Goal: Task Accomplishment & Management: Manage account settings

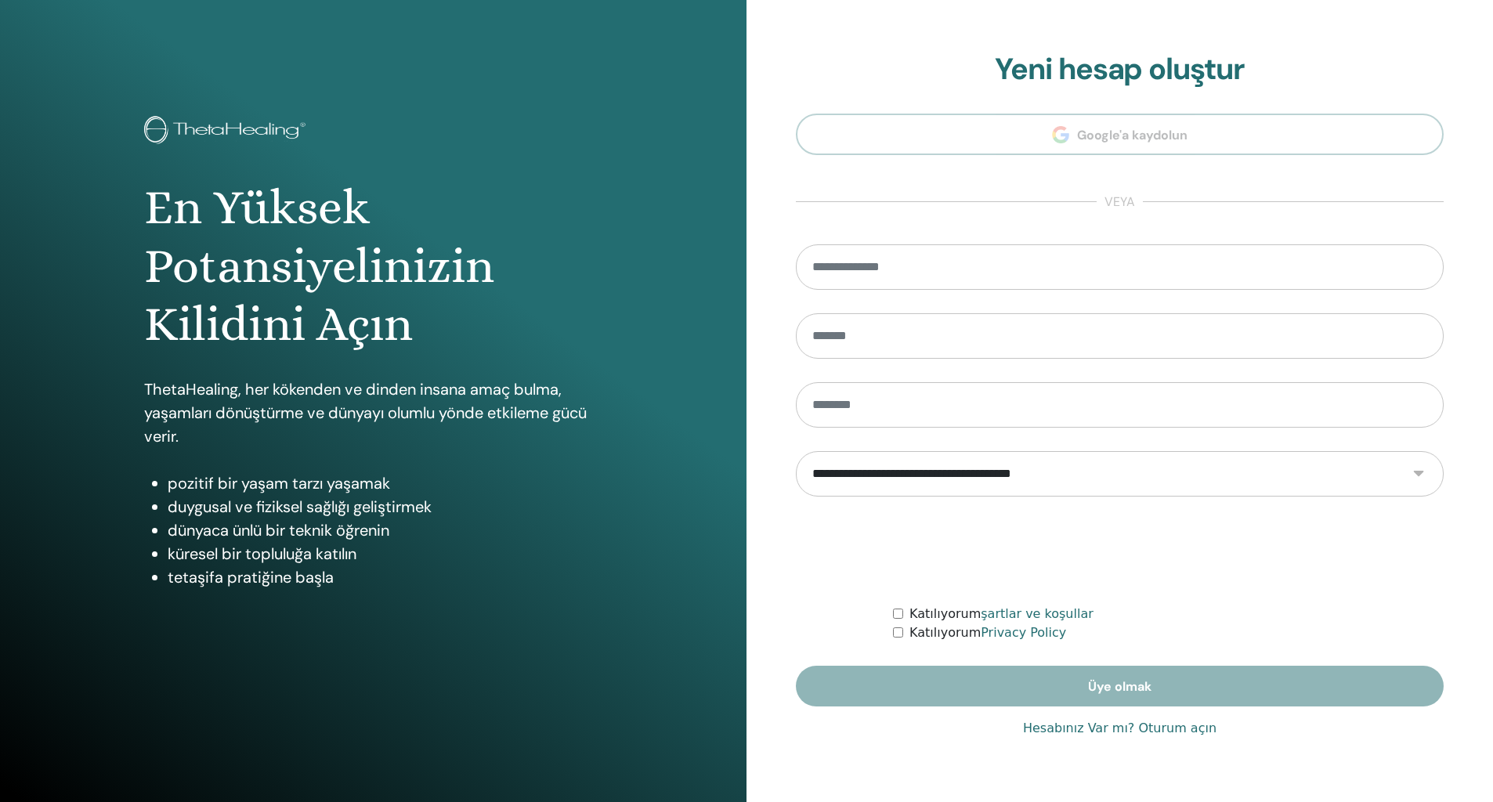
type input "**********"
click at [1087, 732] on link "Hesabınız Var mı? Oturum açın" at bounding box center [1119, 728] width 193 height 19
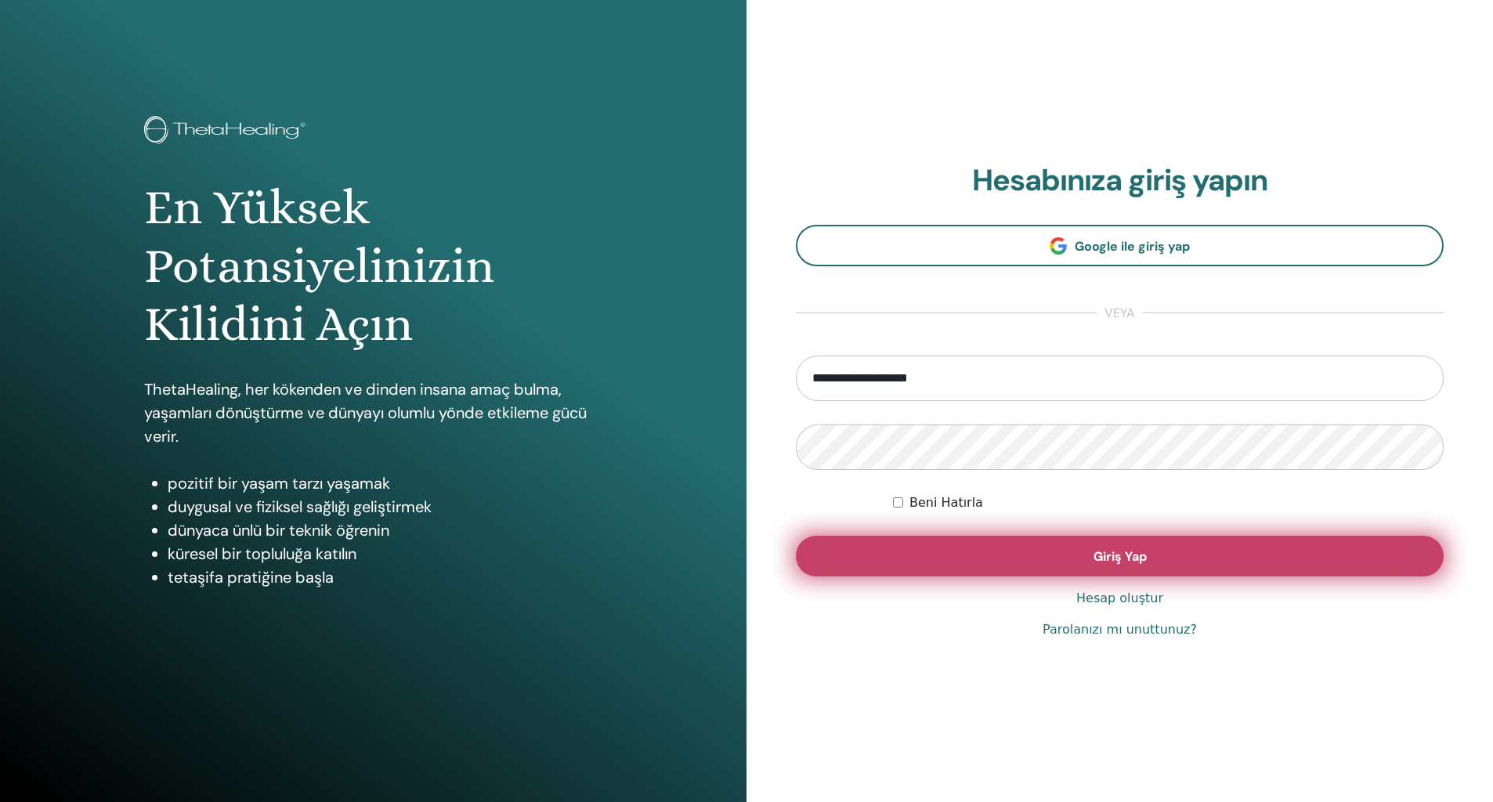
click at [1019, 558] on button "Giriş Yap" at bounding box center [1120, 556] width 648 height 41
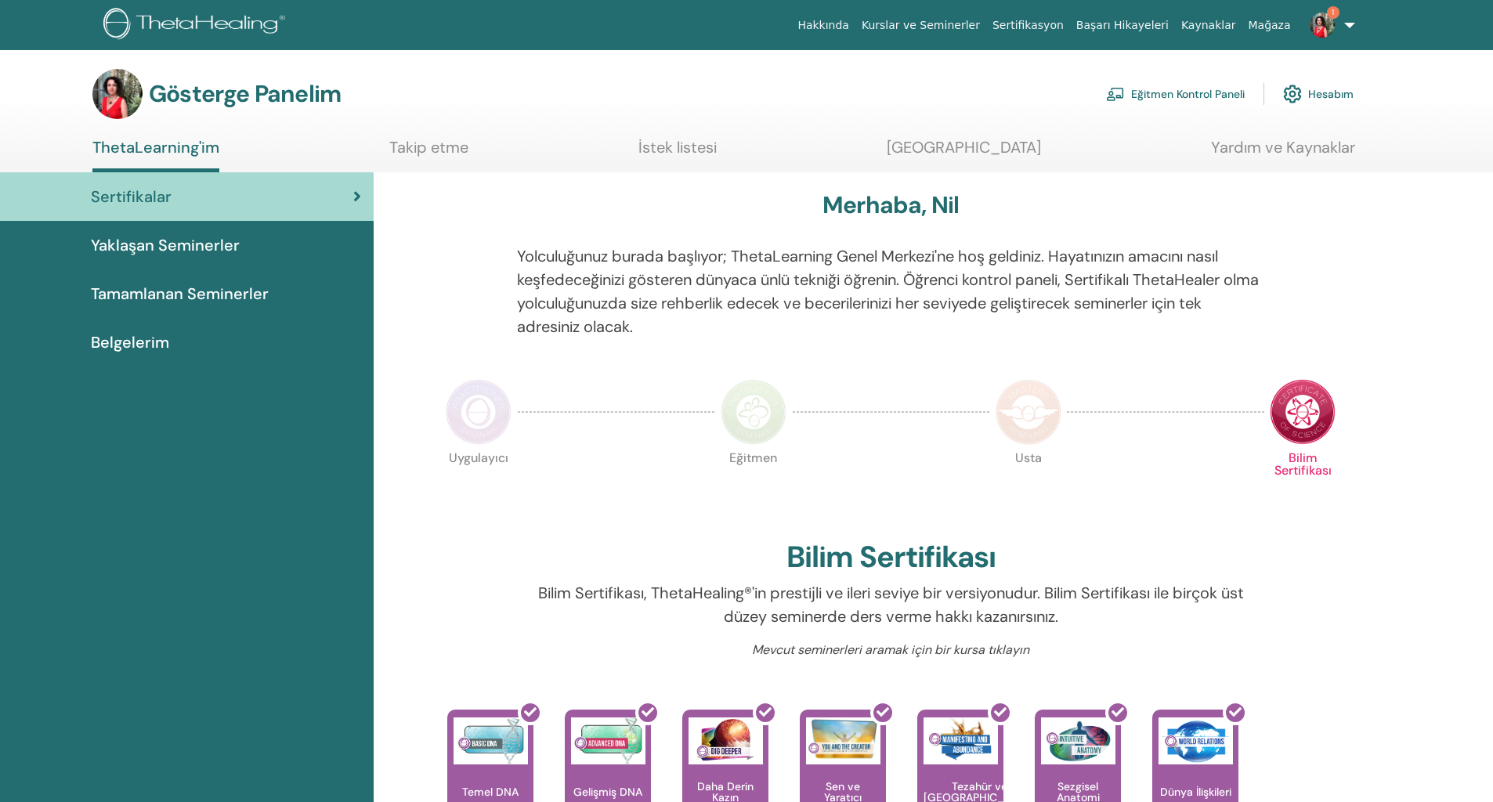
click at [1161, 92] on font "Eğitmen Kontrol Paneli" at bounding box center [1188, 95] width 114 height 14
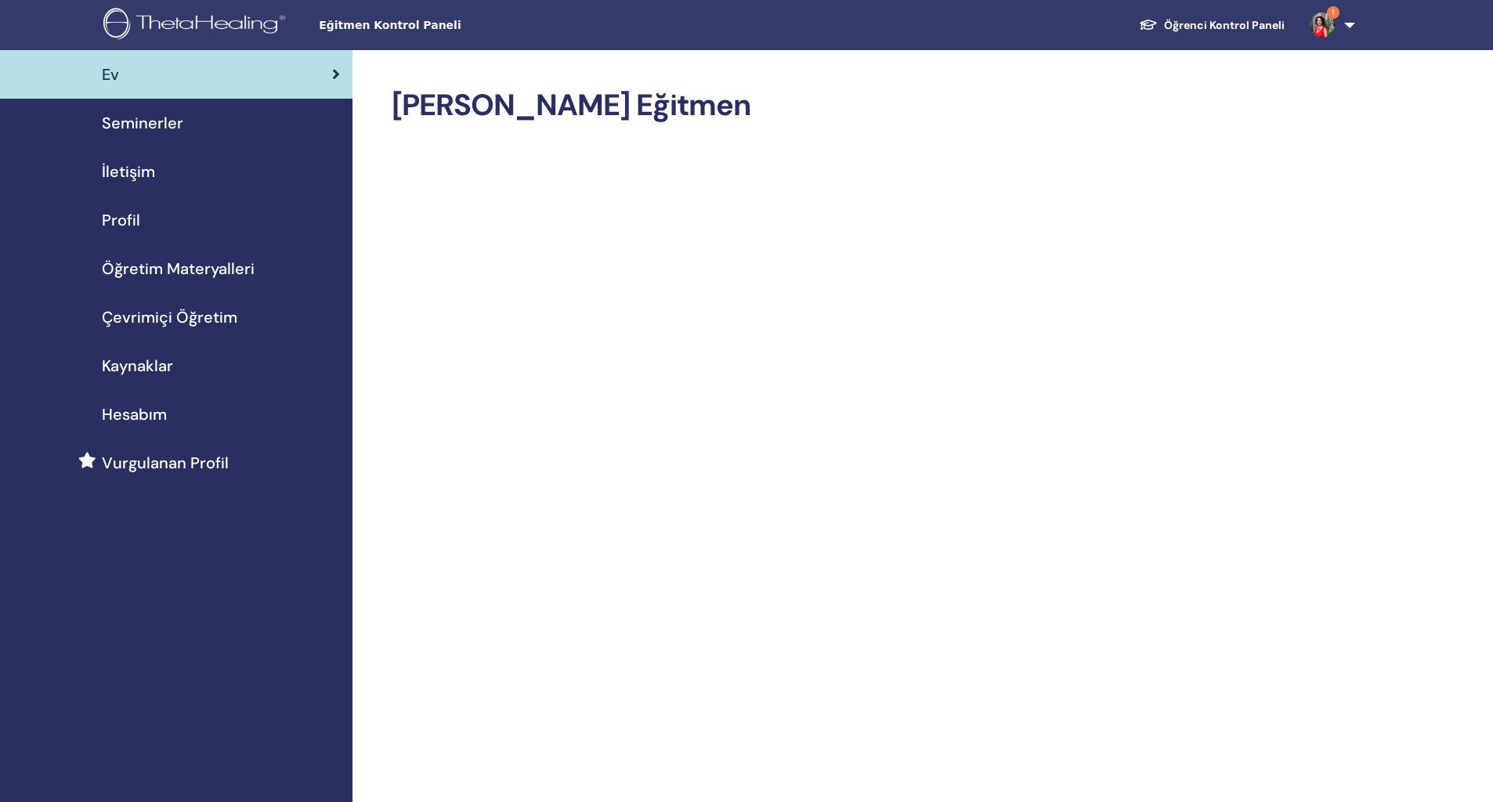
click at [1252, 23] on font "Öğrenci Kontrol Paneli" at bounding box center [1224, 25] width 121 height 14
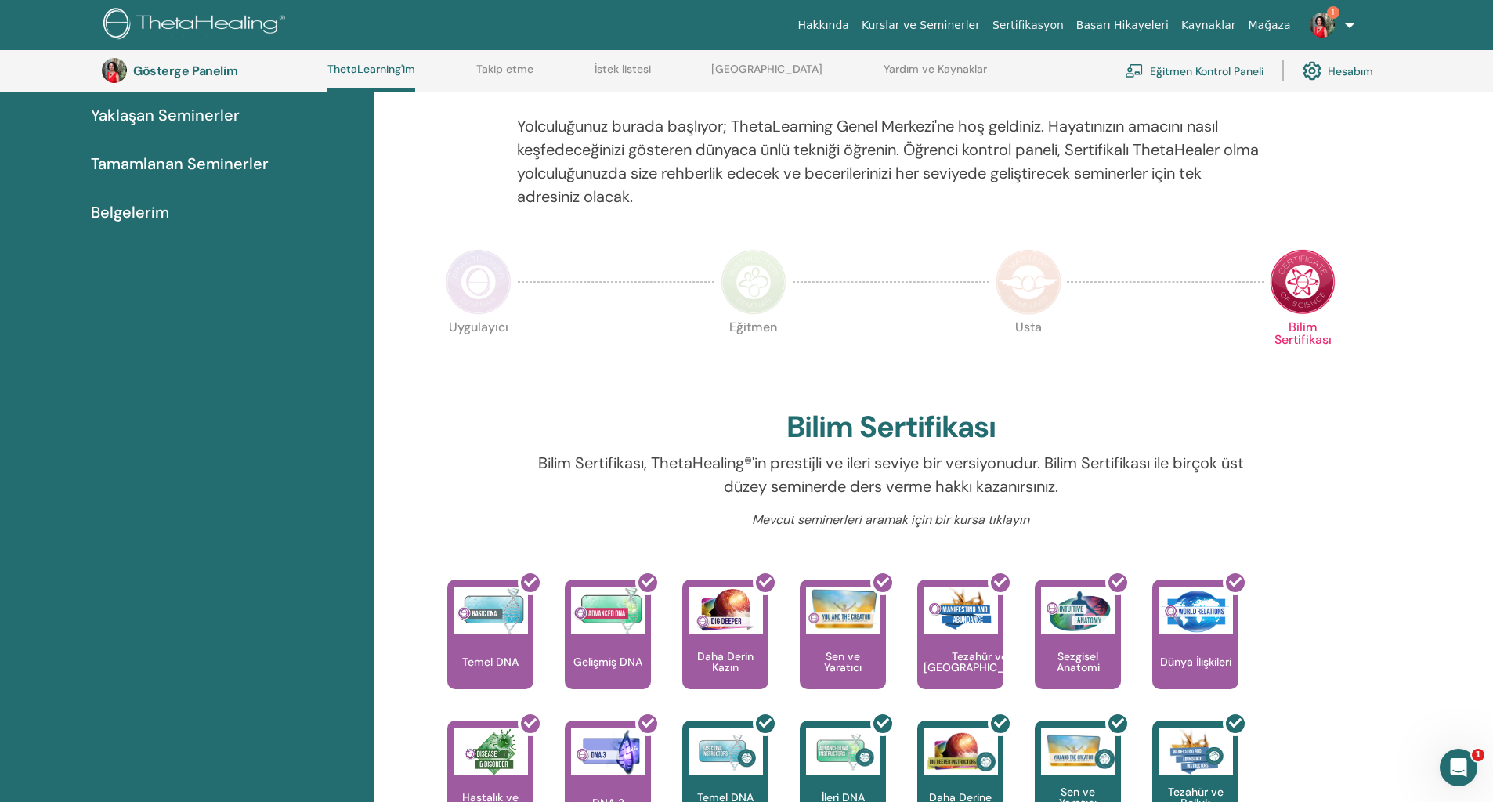
scroll to position [171, 0]
click at [1025, 300] on img at bounding box center [1028, 283] width 66 height 66
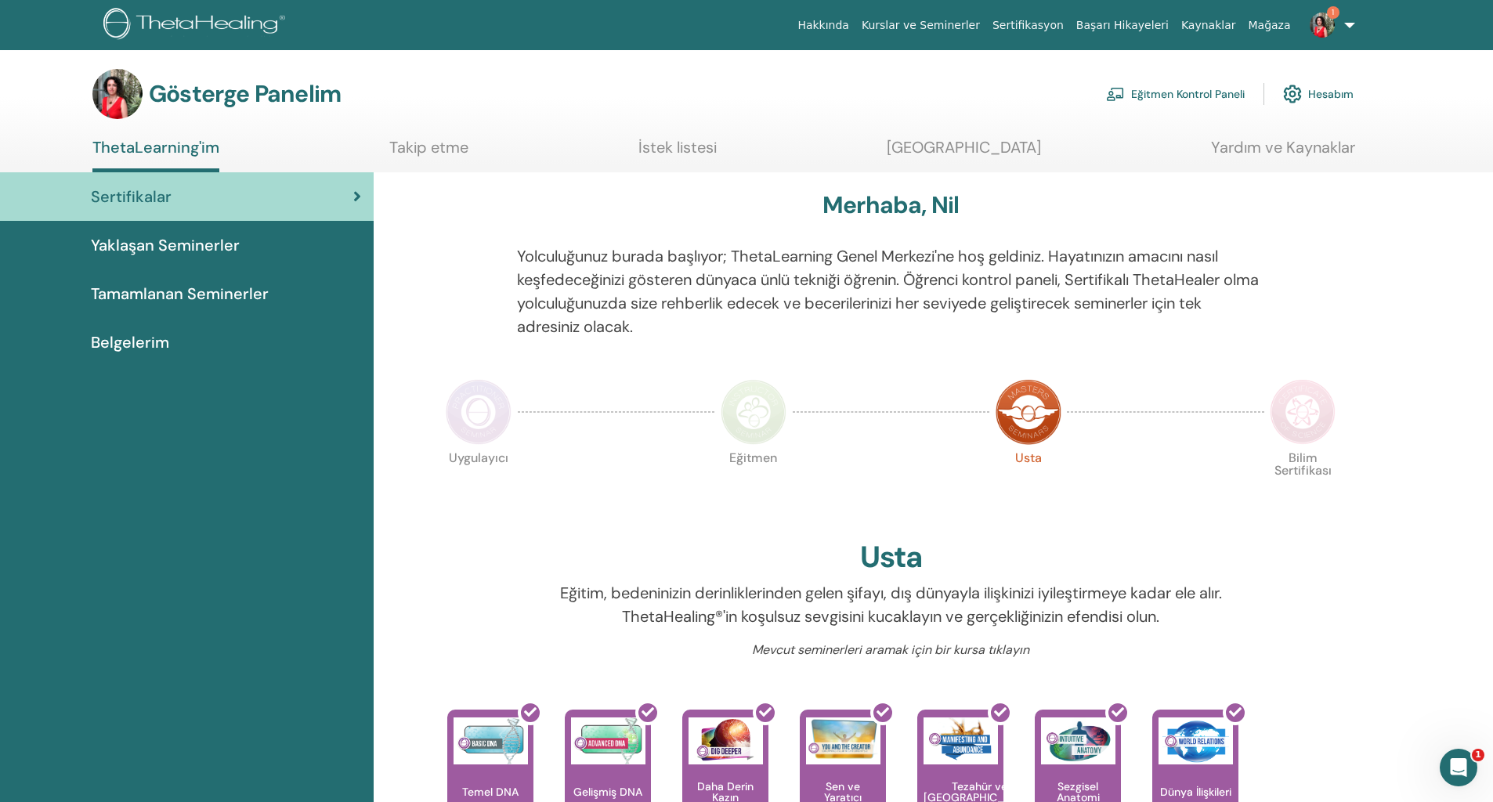
click at [136, 344] on font "Belgelerim" at bounding box center [130, 342] width 78 height 20
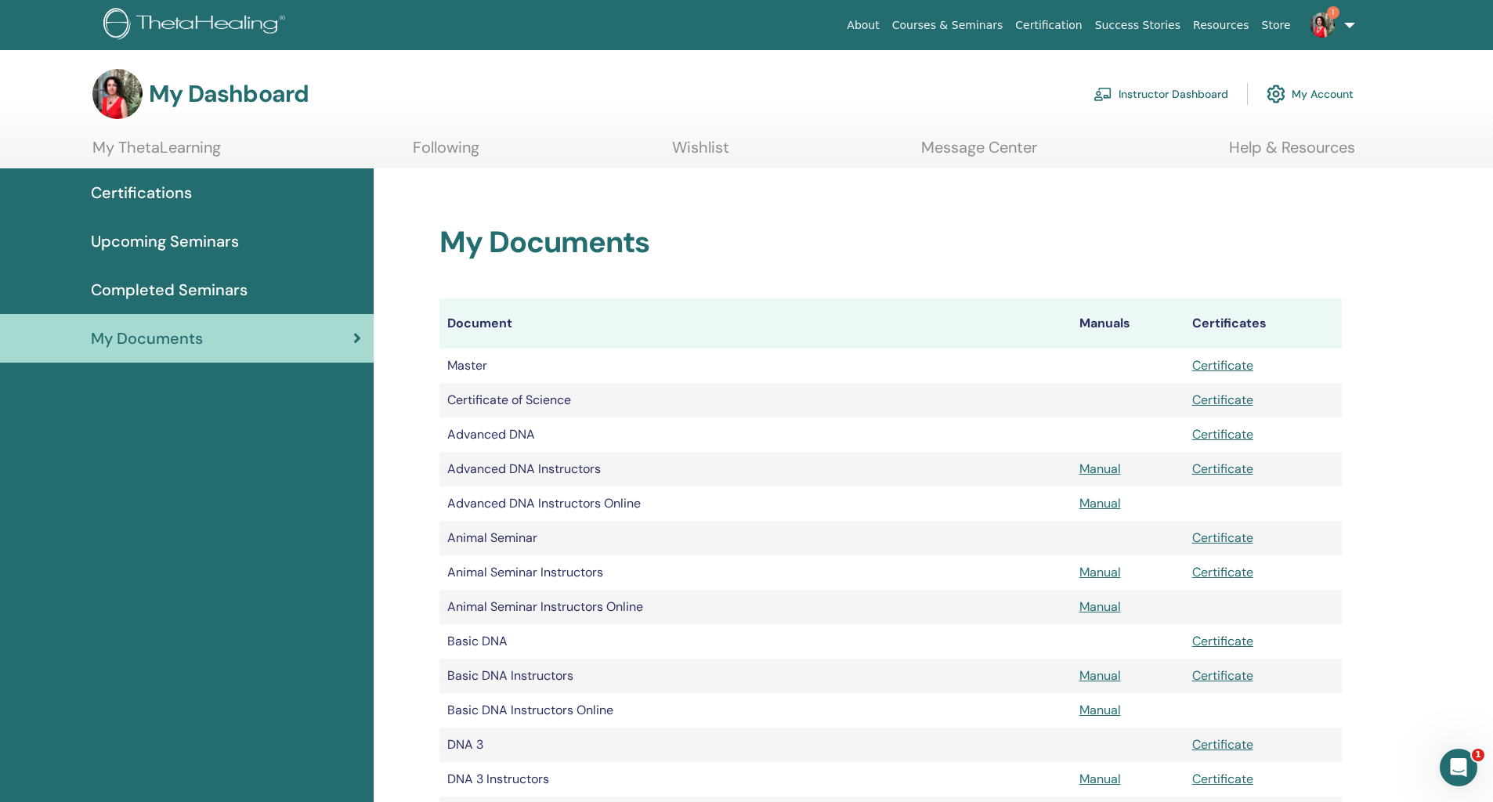
click at [1305, 94] on link "My Account" at bounding box center [1309, 94] width 87 height 34
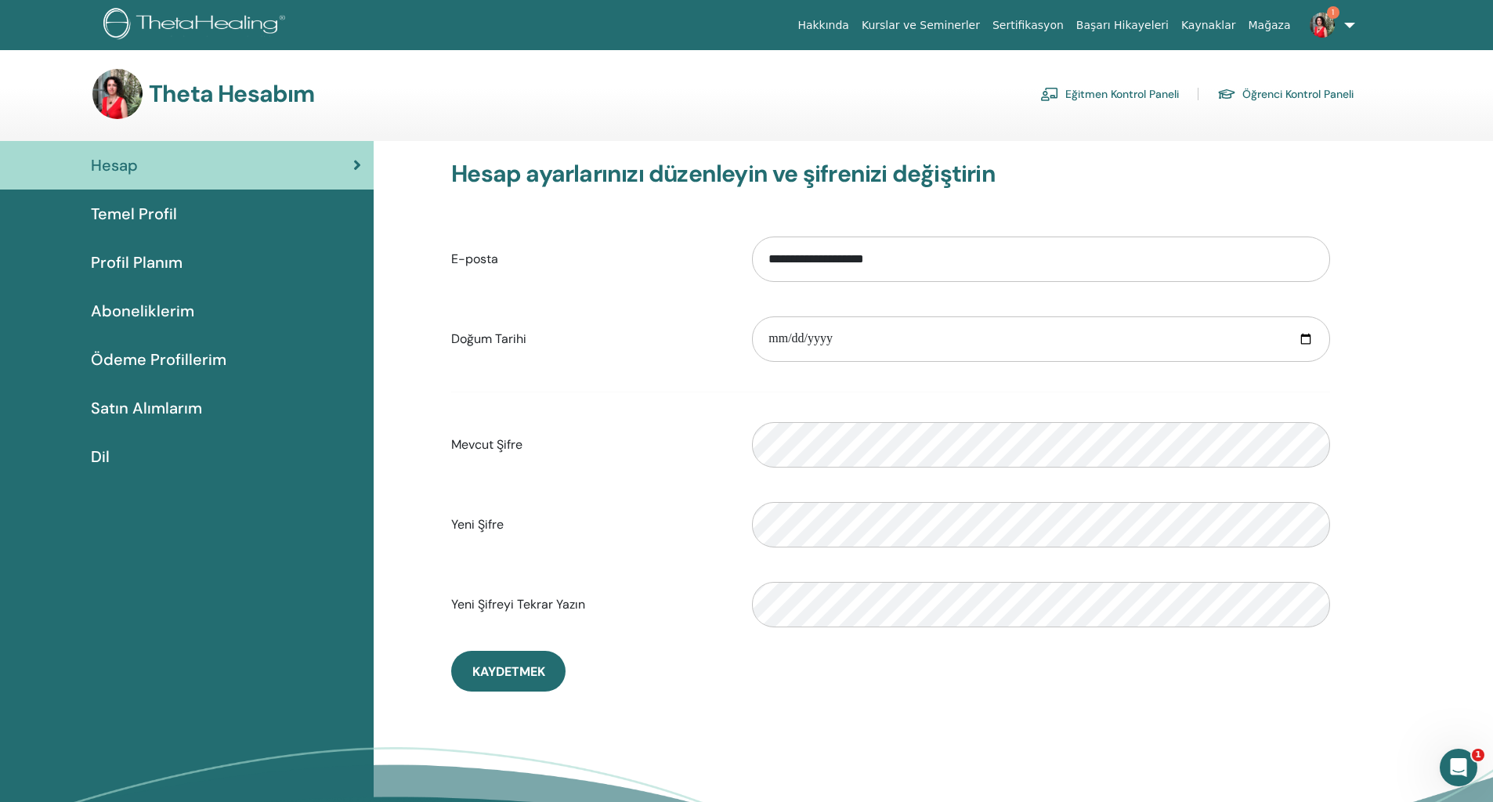
click at [1313, 97] on font "Öğrenci Kontrol Paneli" at bounding box center [1297, 95] width 111 height 14
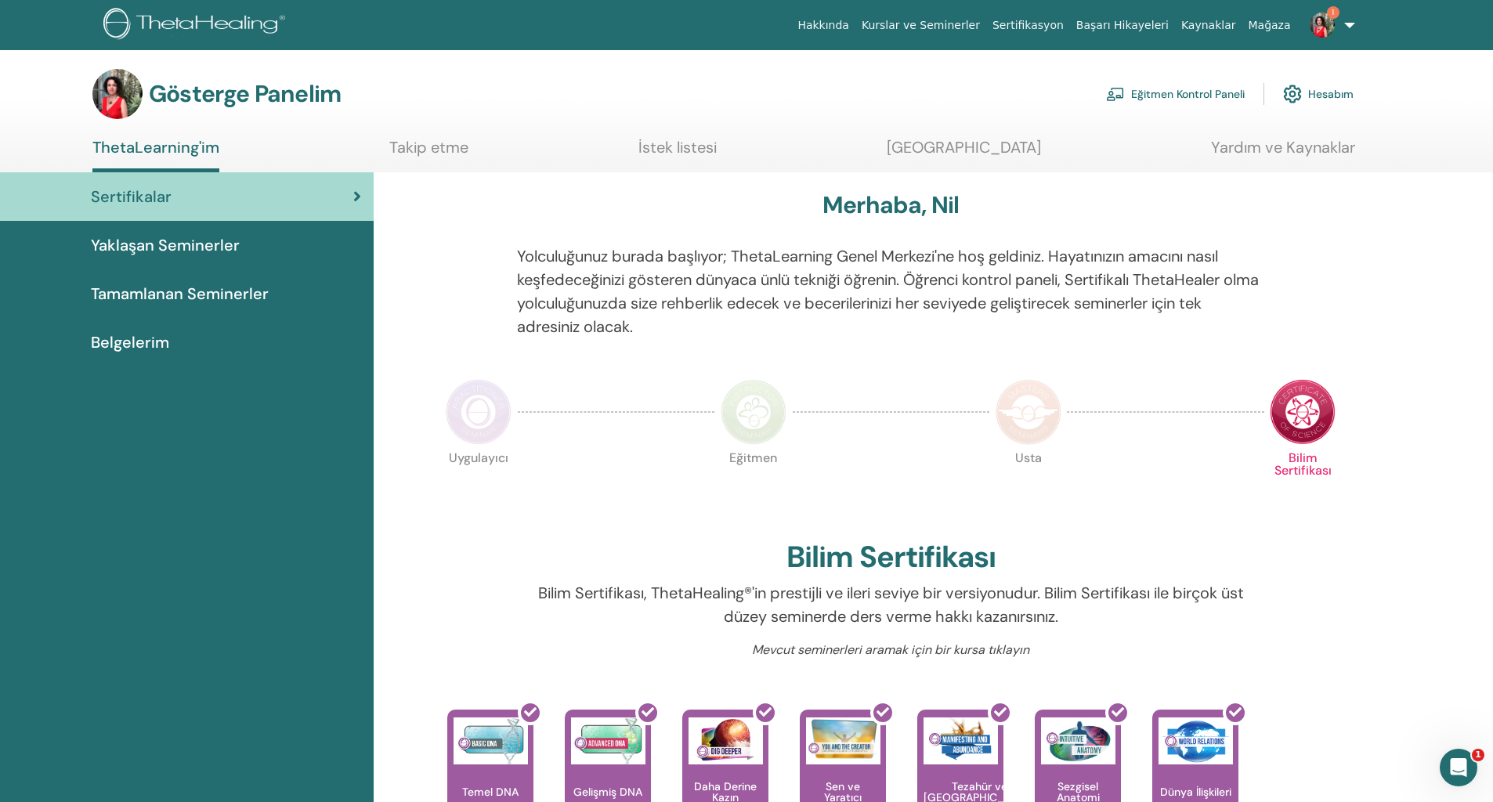
click at [1035, 425] on img at bounding box center [1028, 412] width 66 height 66
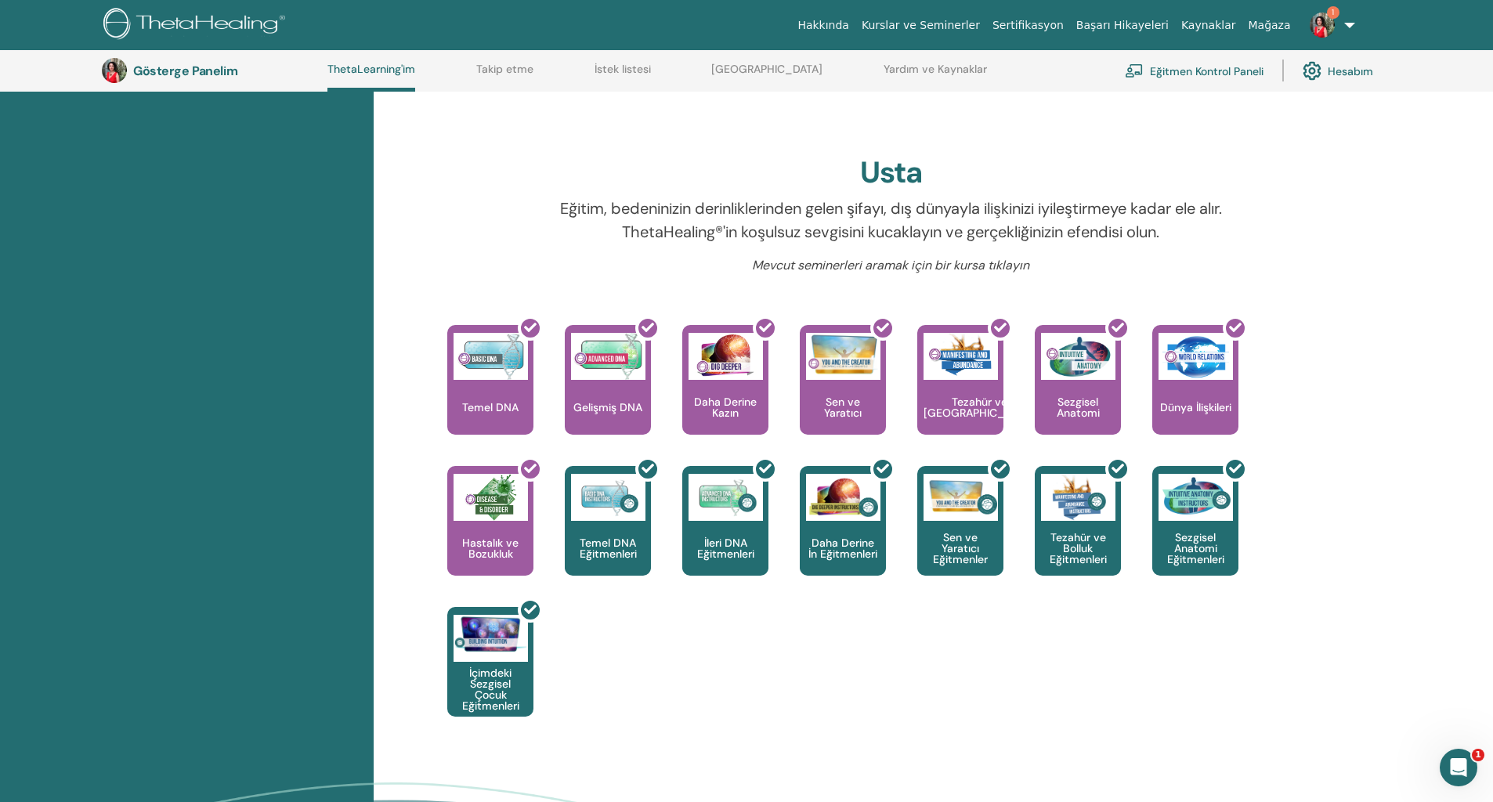
scroll to position [448, 0]
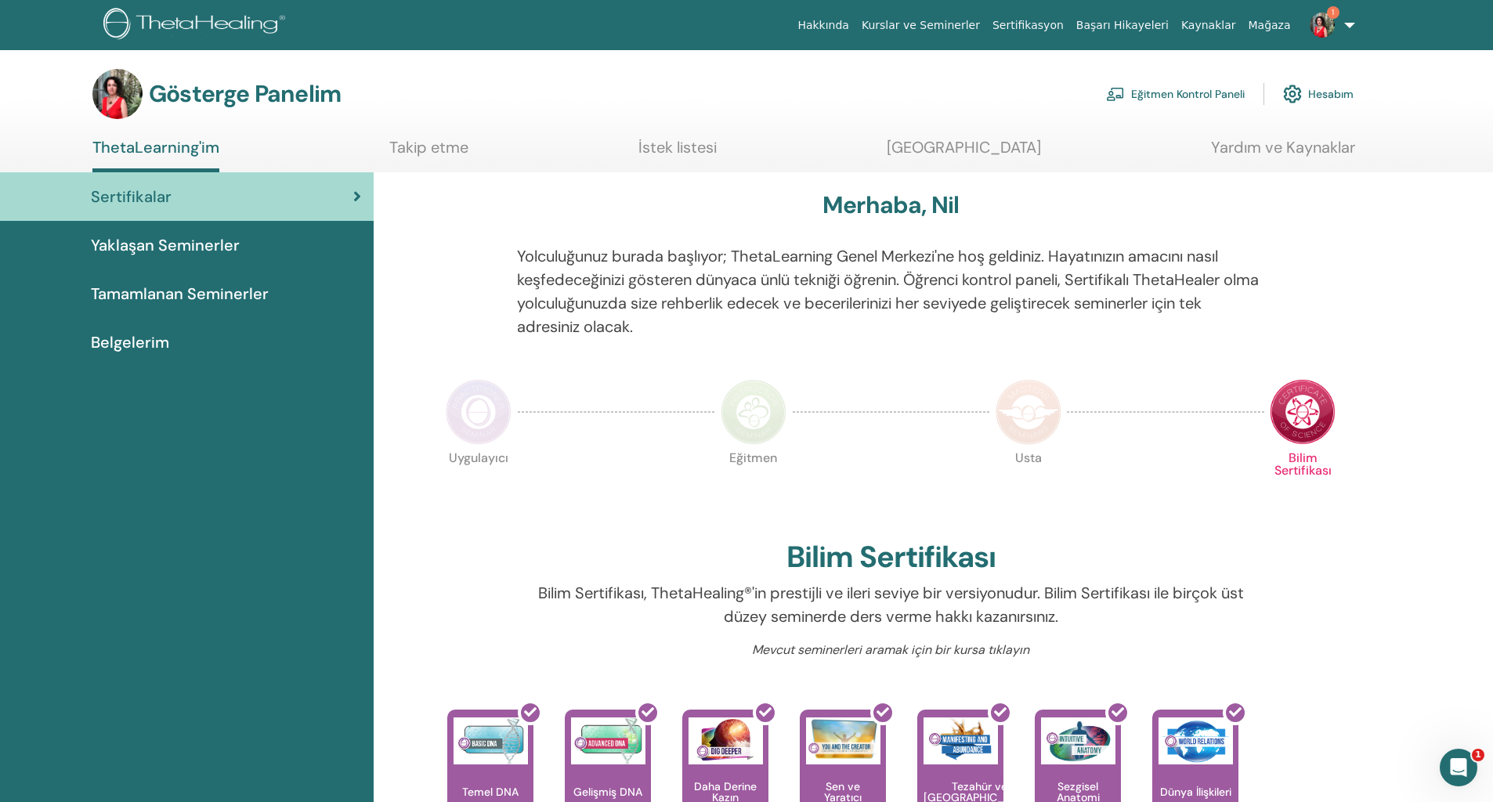
click at [1327, 95] on font "Hesabım" at bounding box center [1330, 95] width 45 height 14
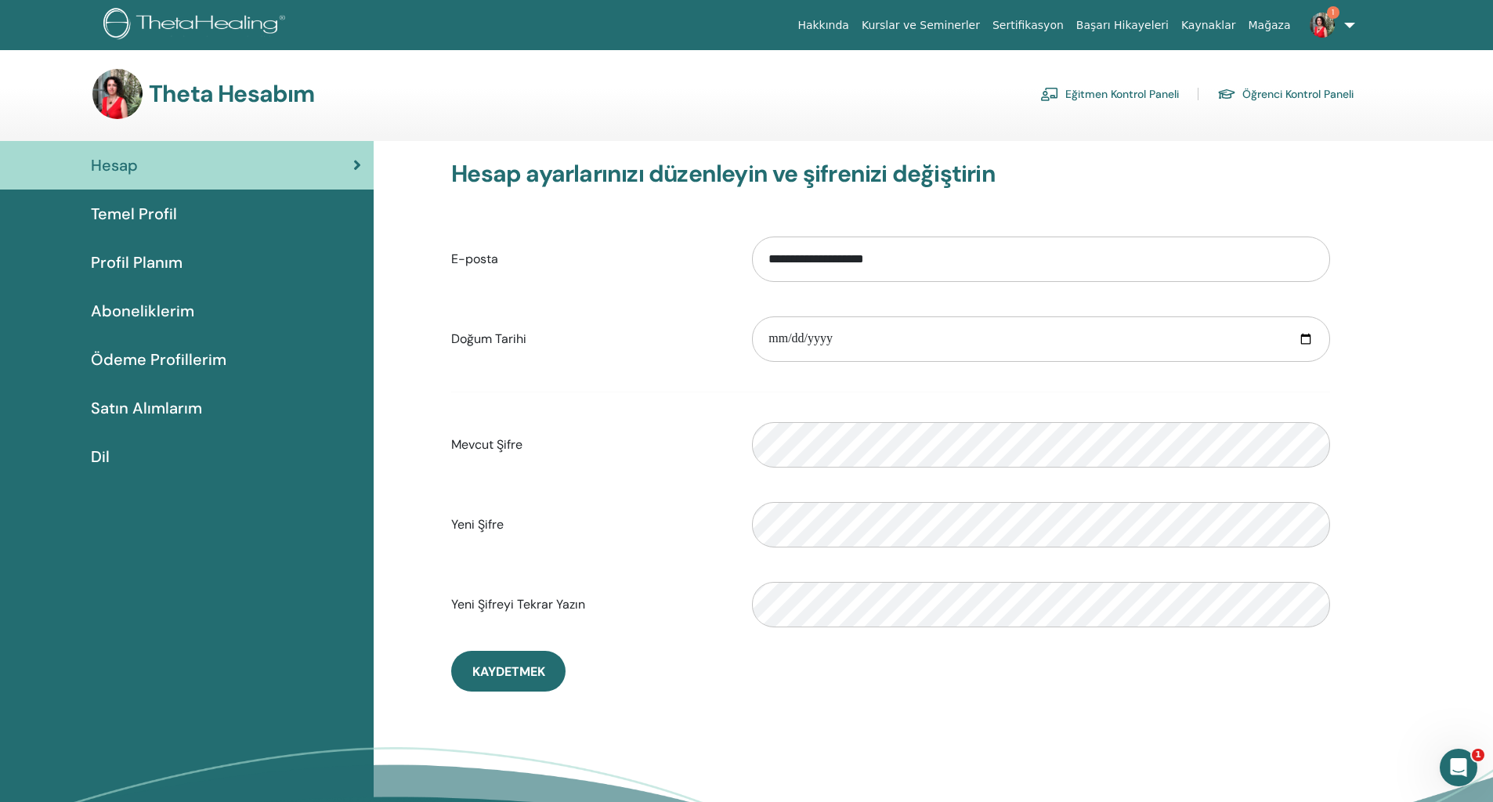
click at [1349, 21] on link "1" at bounding box center [1329, 25] width 64 height 50
click at [1281, 395] on font "Çıkış yap" at bounding box center [1267, 395] width 46 height 14
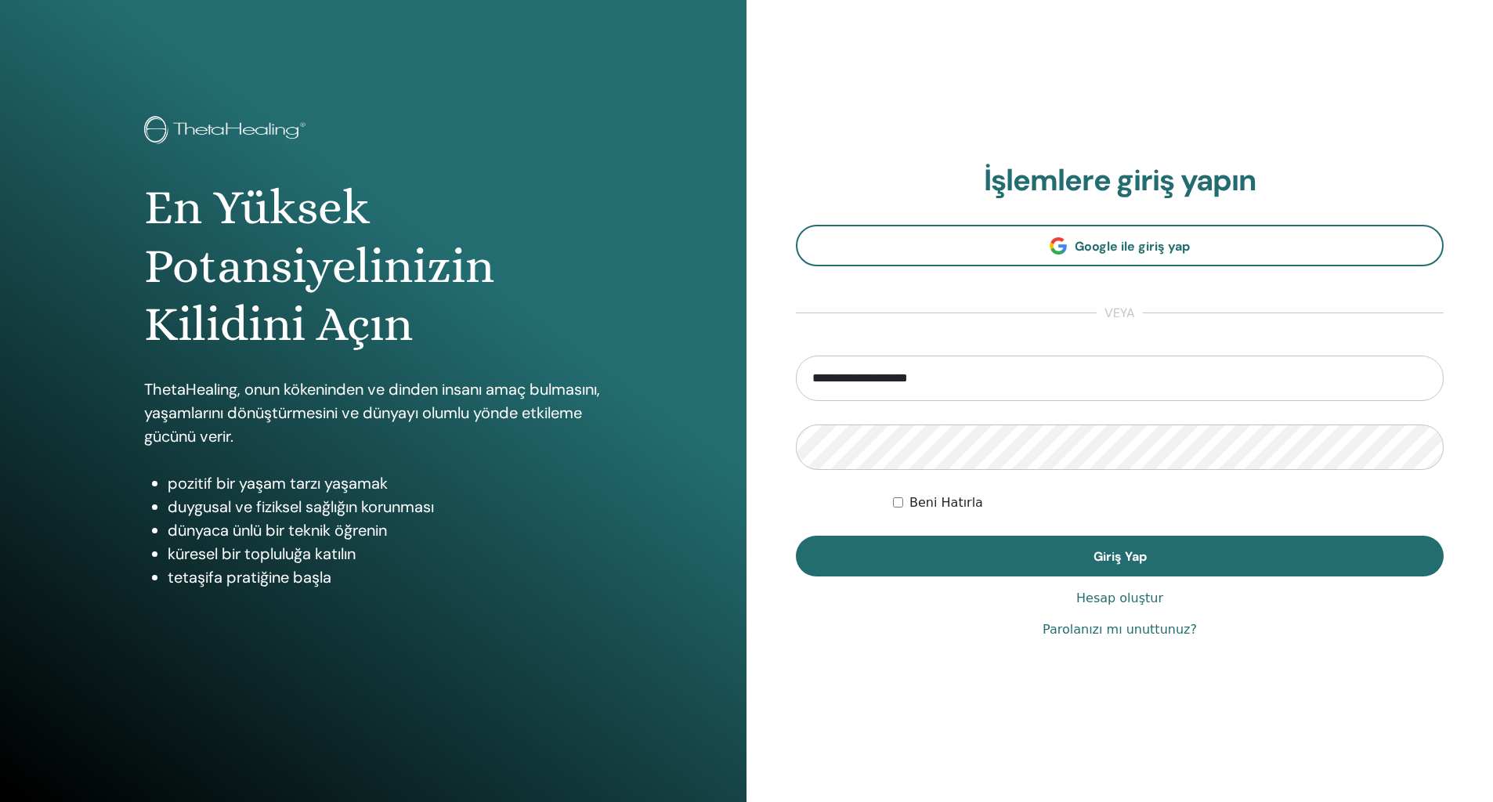
click at [948, 383] on input "**********" at bounding box center [1120, 378] width 648 height 45
type input "**********"
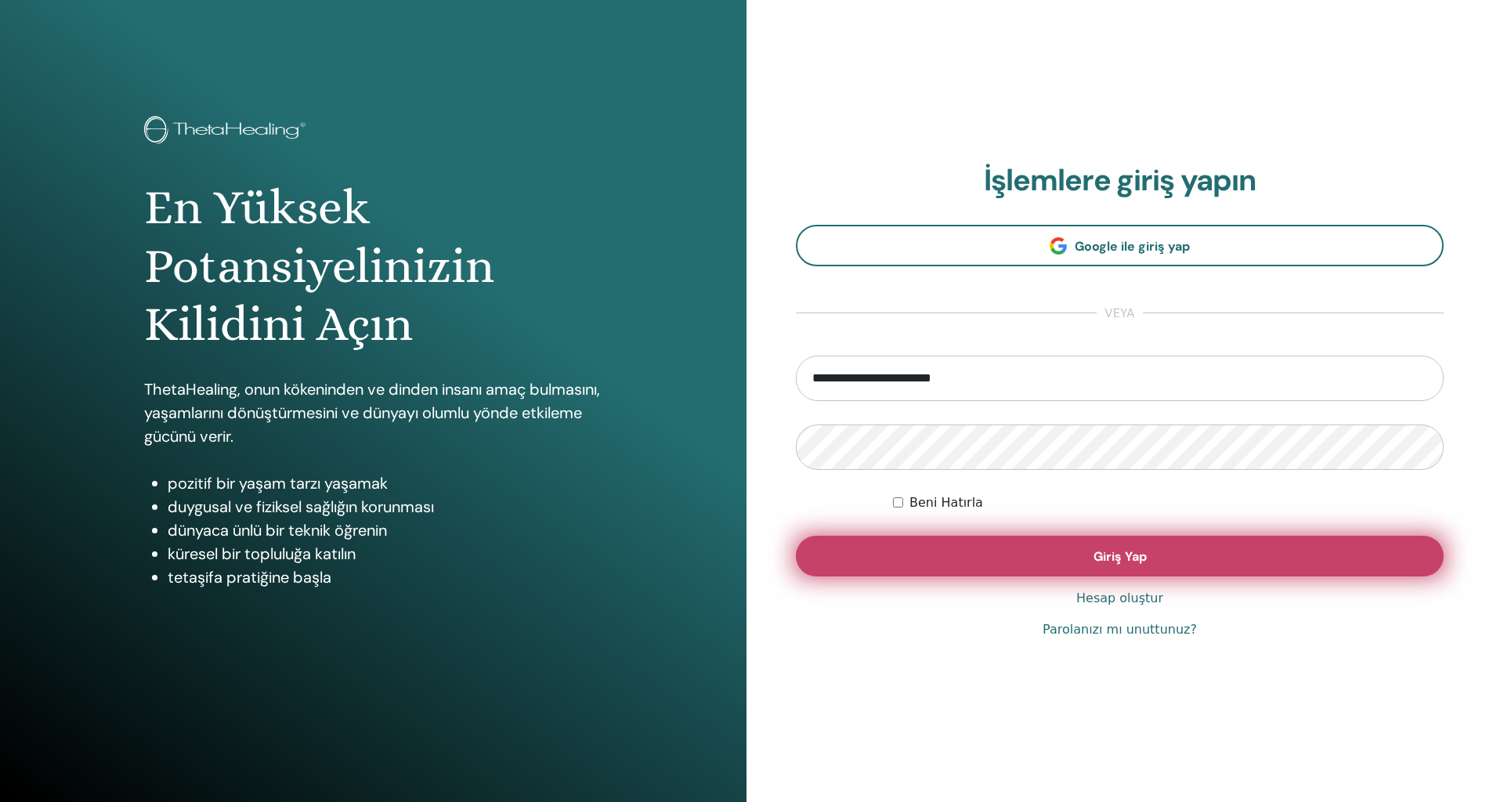
click at [1048, 554] on button "Giriş Yap" at bounding box center [1120, 556] width 648 height 41
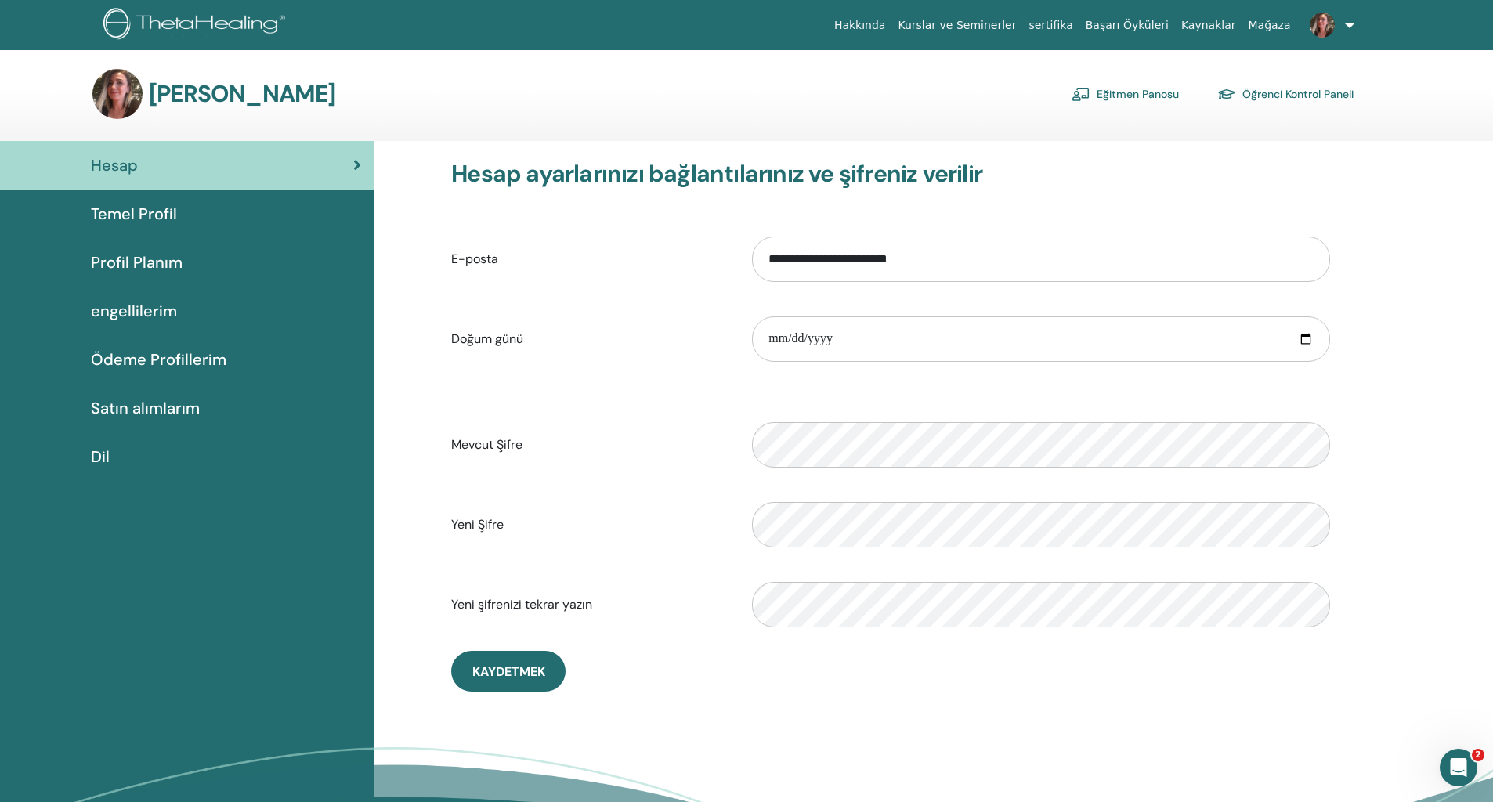
click at [1316, 99] on font "Öğrenci Kontrol Paneli" at bounding box center [1297, 95] width 111 height 14
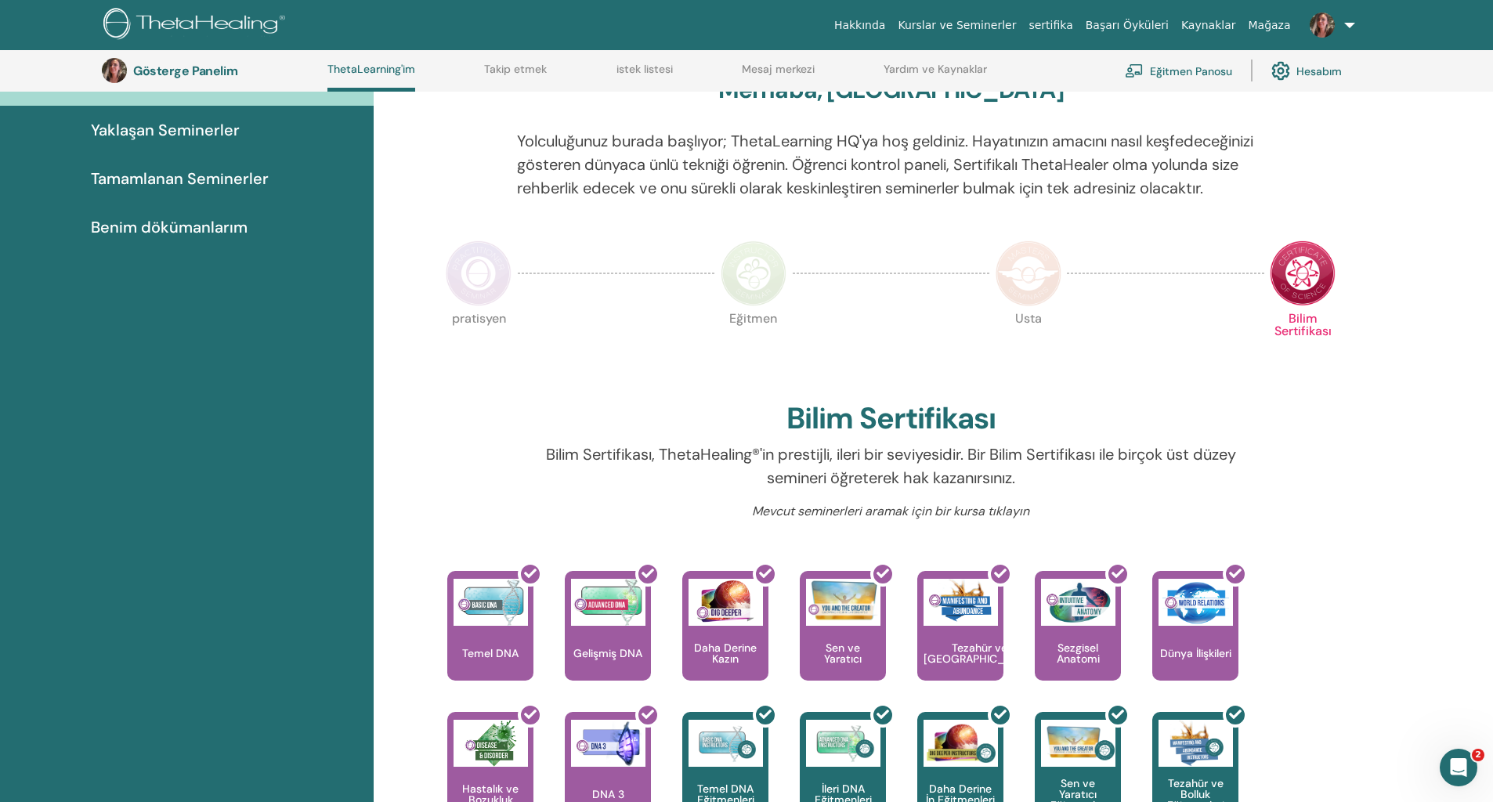
scroll to position [35, 0]
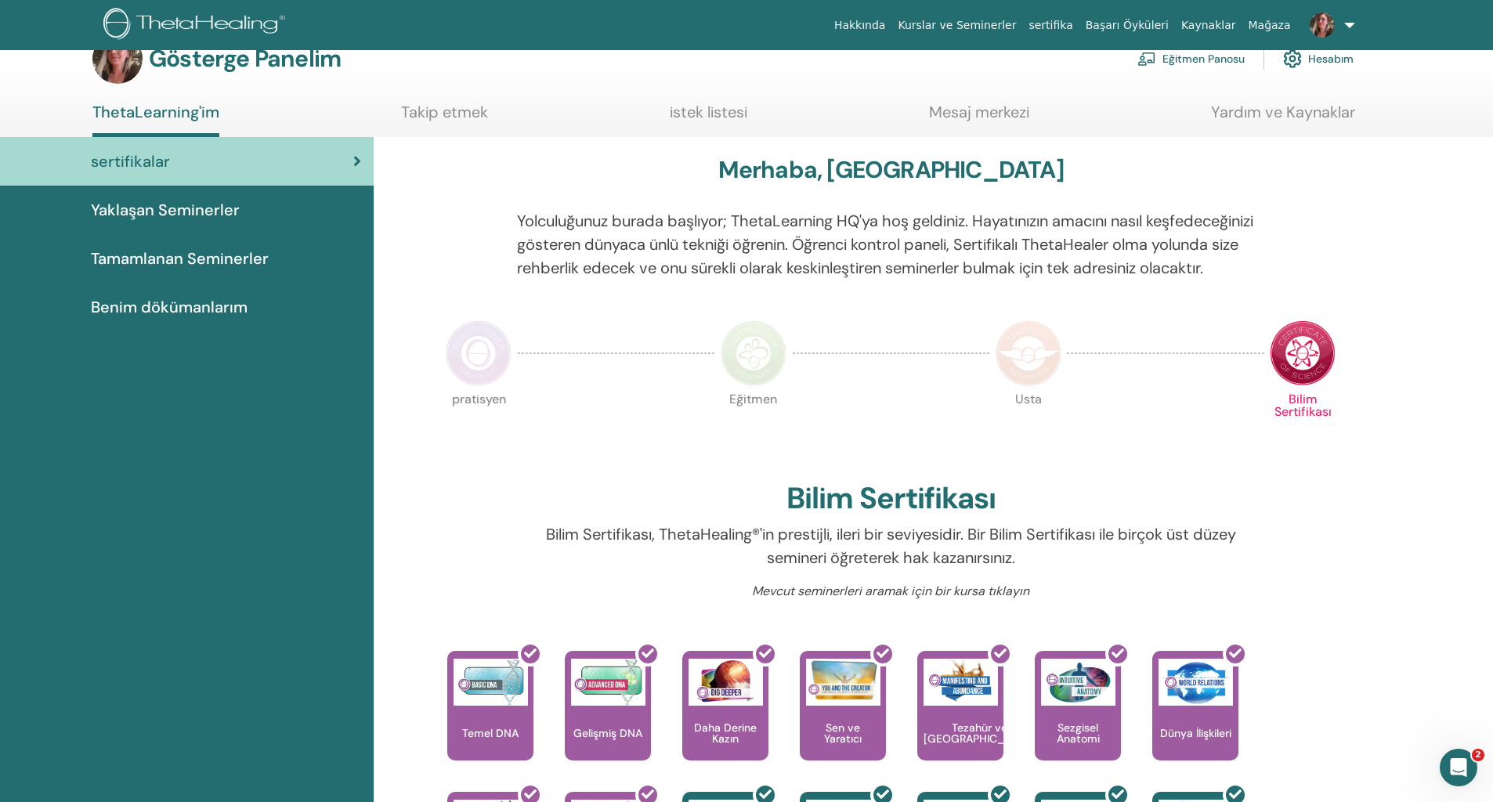
click at [1015, 371] on img at bounding box center [1028, 353] width 66 height 66
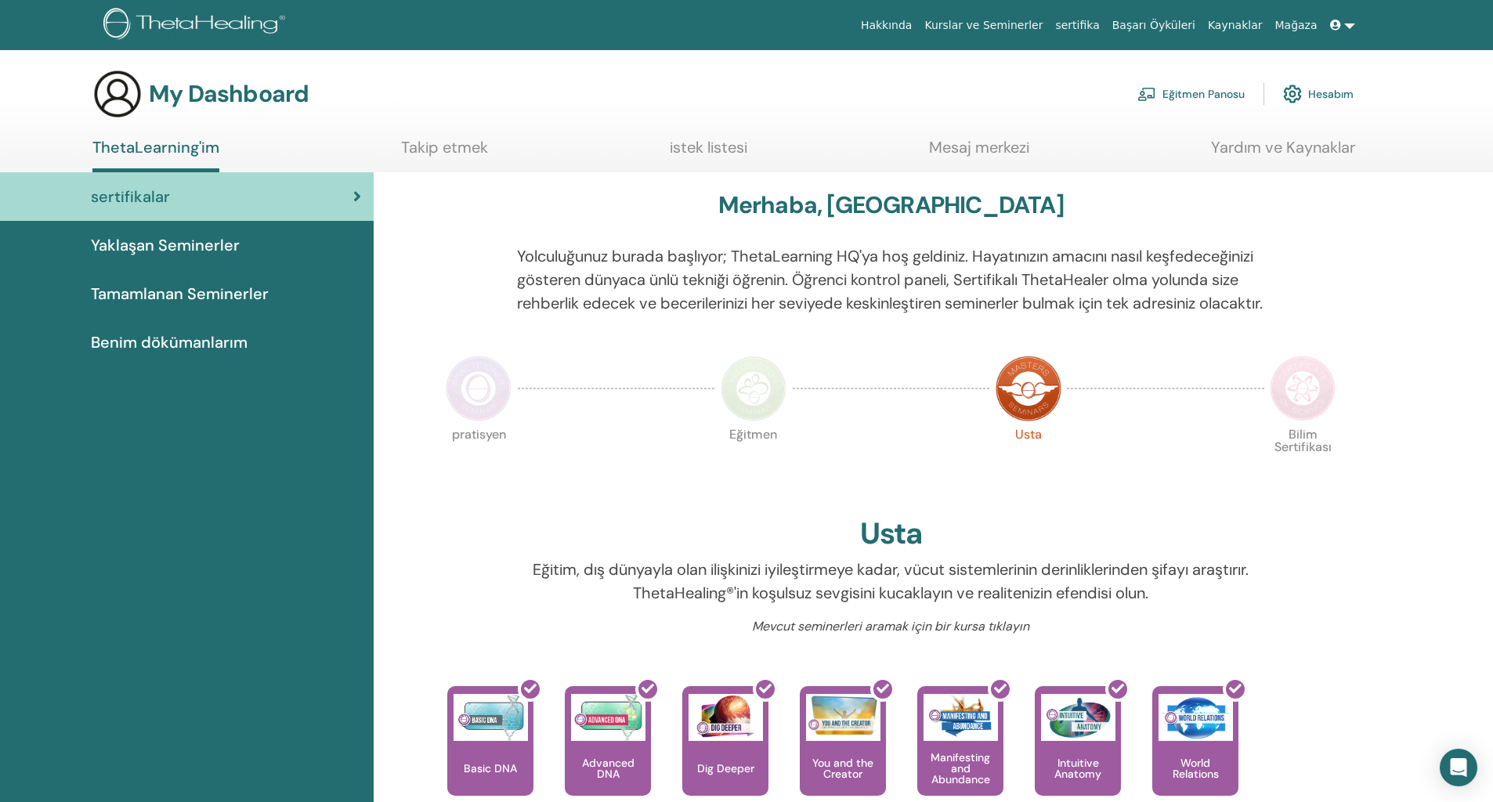
click at [1029, 372] on div "Merhaba, [GEOGRAPHIC_DATA] Yolculuğunuz burada başlıyor; ThetaLearning HQ'ya ho…" at bounding box center [891, 649] width 940 height 955
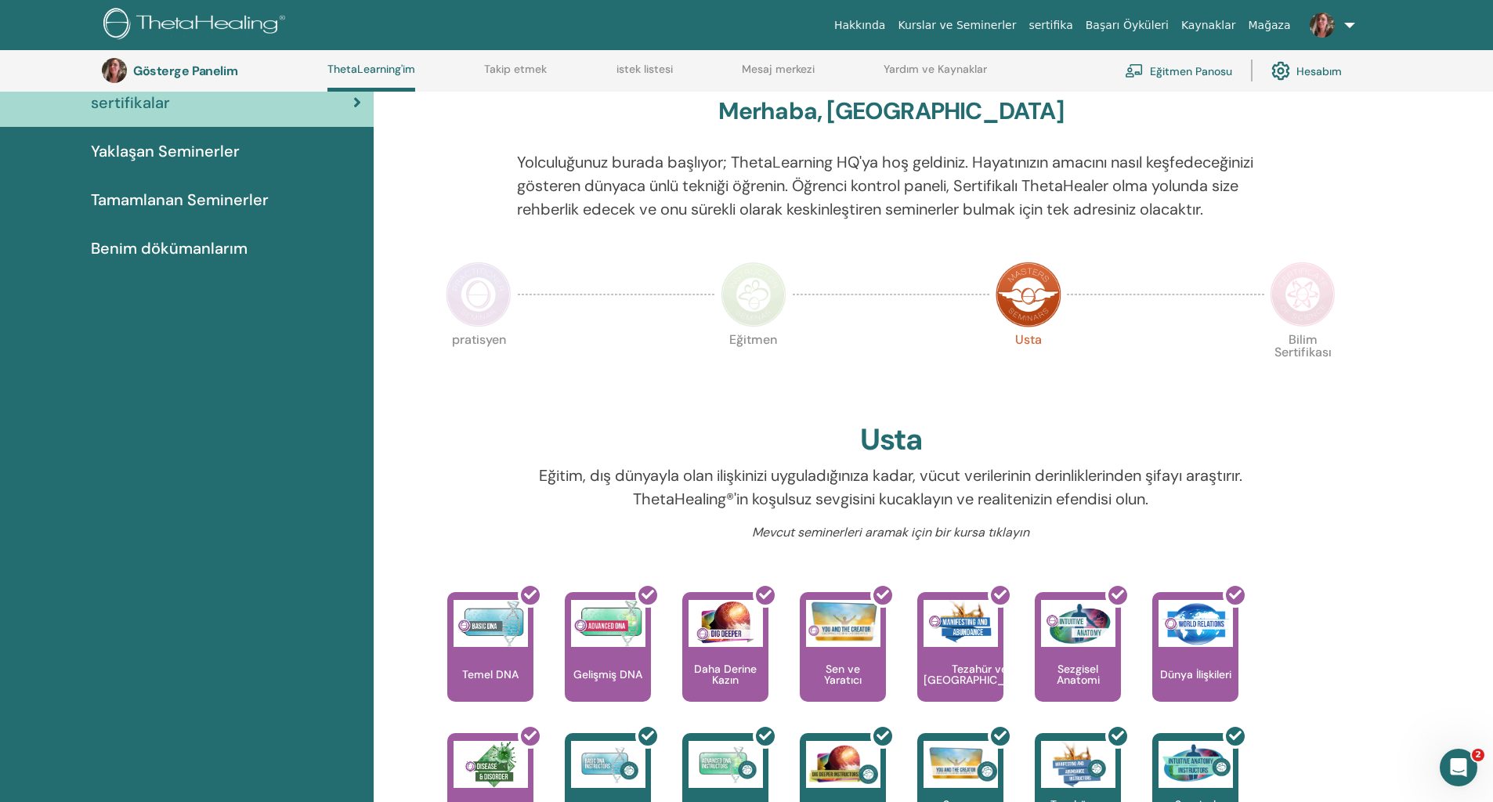
scroll to position [14, 0]
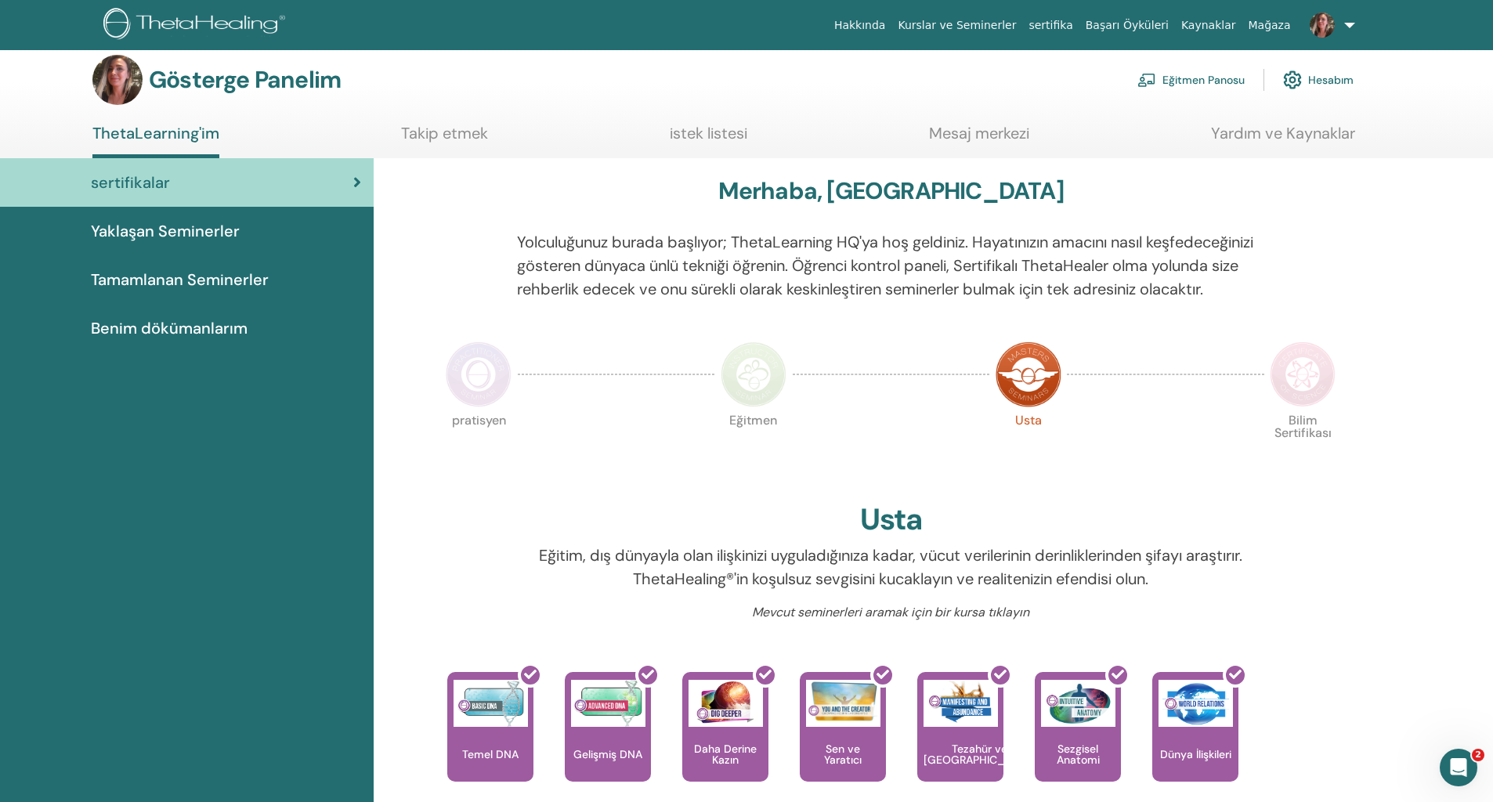
click at [1302, 399] on img at bounding box center [1302, 374] width 66 height 66
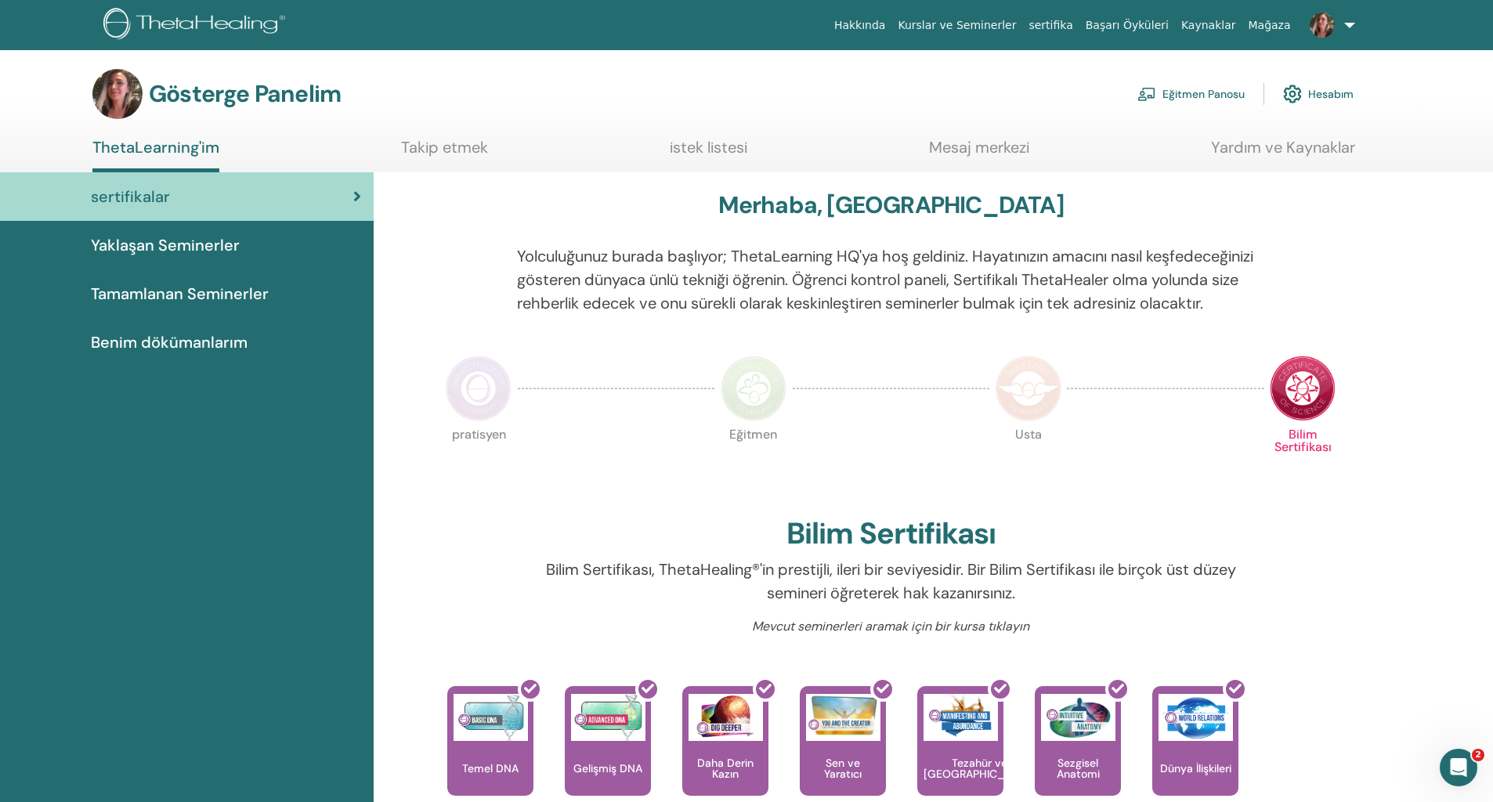
scroll to position [298, 0]
